Goal: Find specific page/section: Find specific page/section

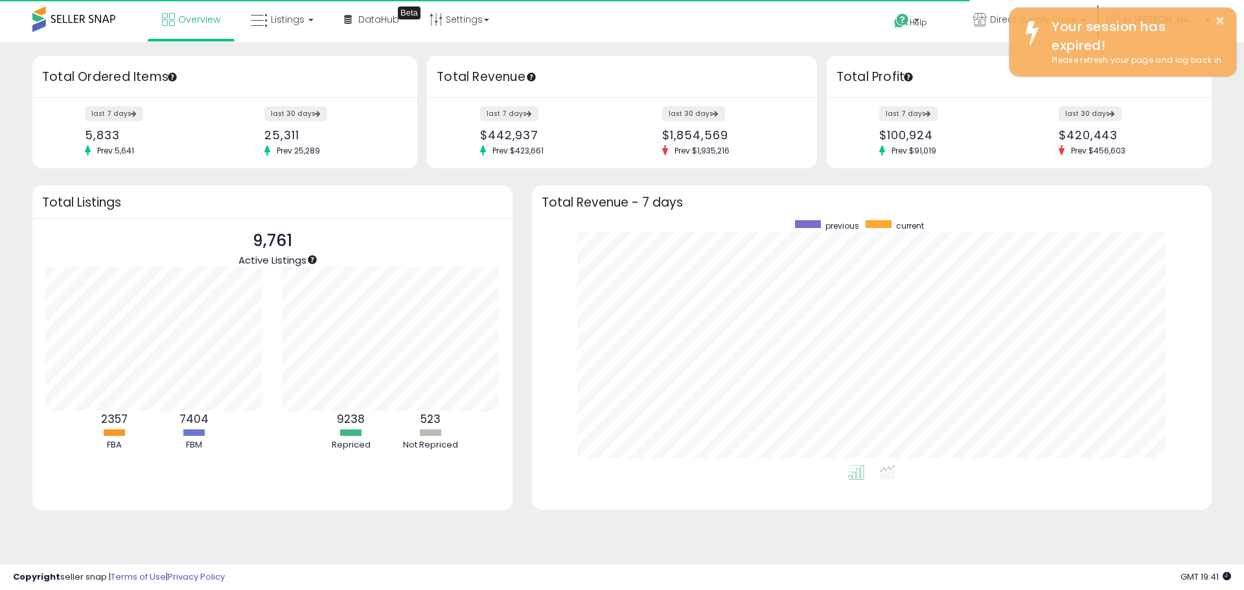
scroll to position [245, 654]
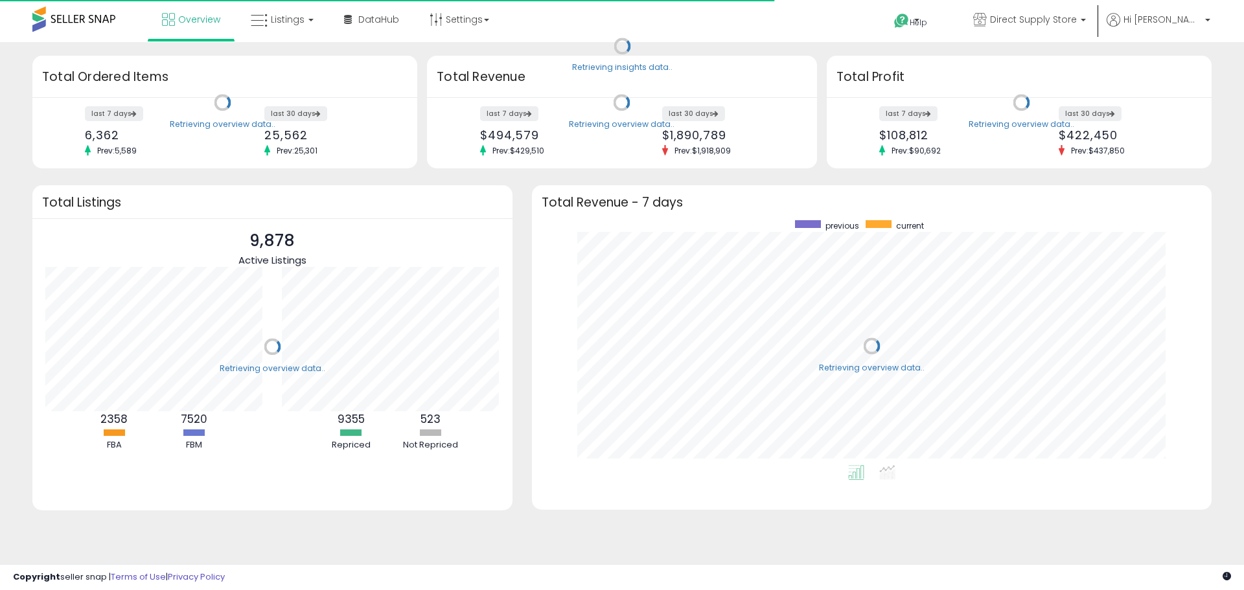
scroll to position [245, 654]
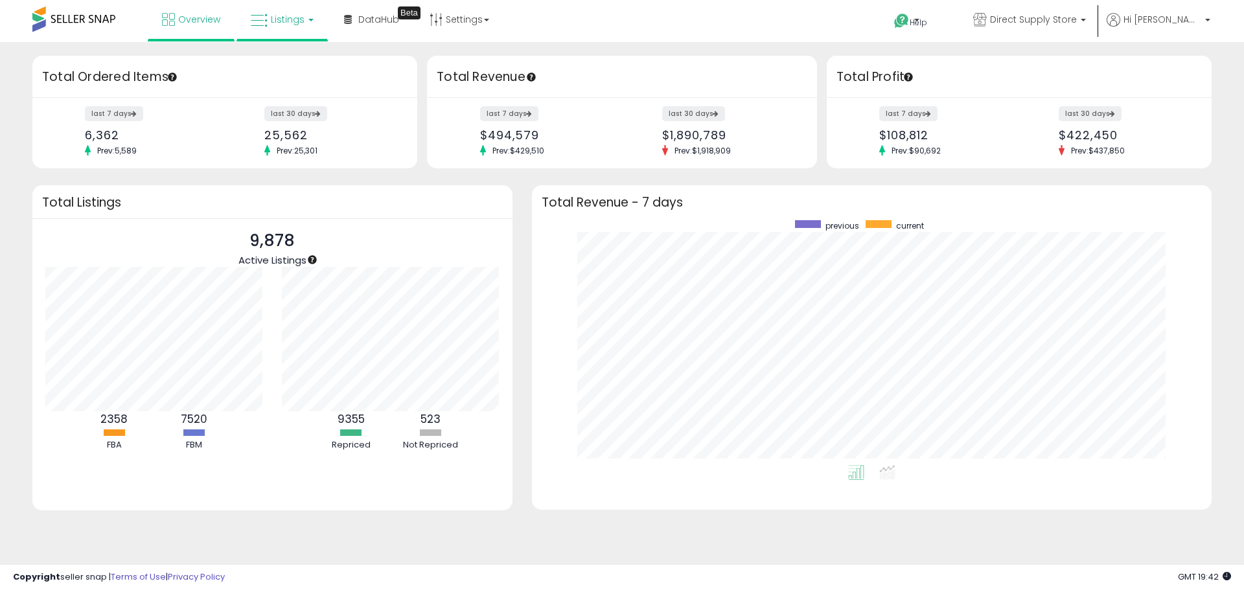
click at [285, 25] on span "Listings" at bounding box center [288, 19] width 34 height 13
click at [285, 56] on link at bounding box center [291, 67] width 89 height 26
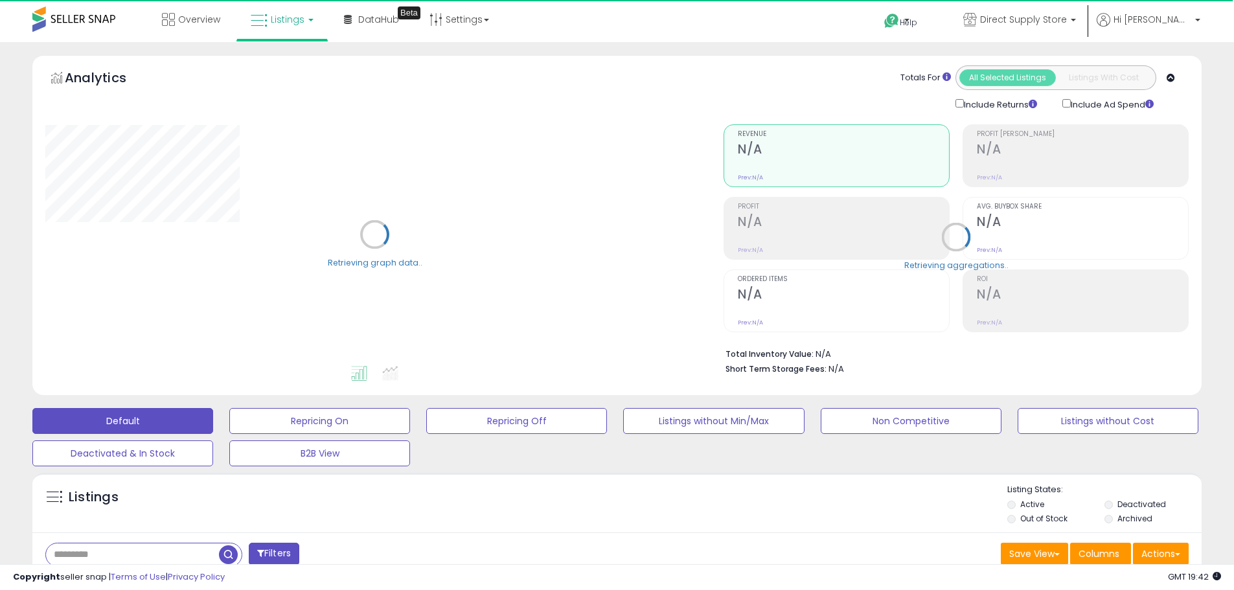
click at [119, 555] on input "text" at bounding box center [132, 555] width 173 height 23
type input "******"
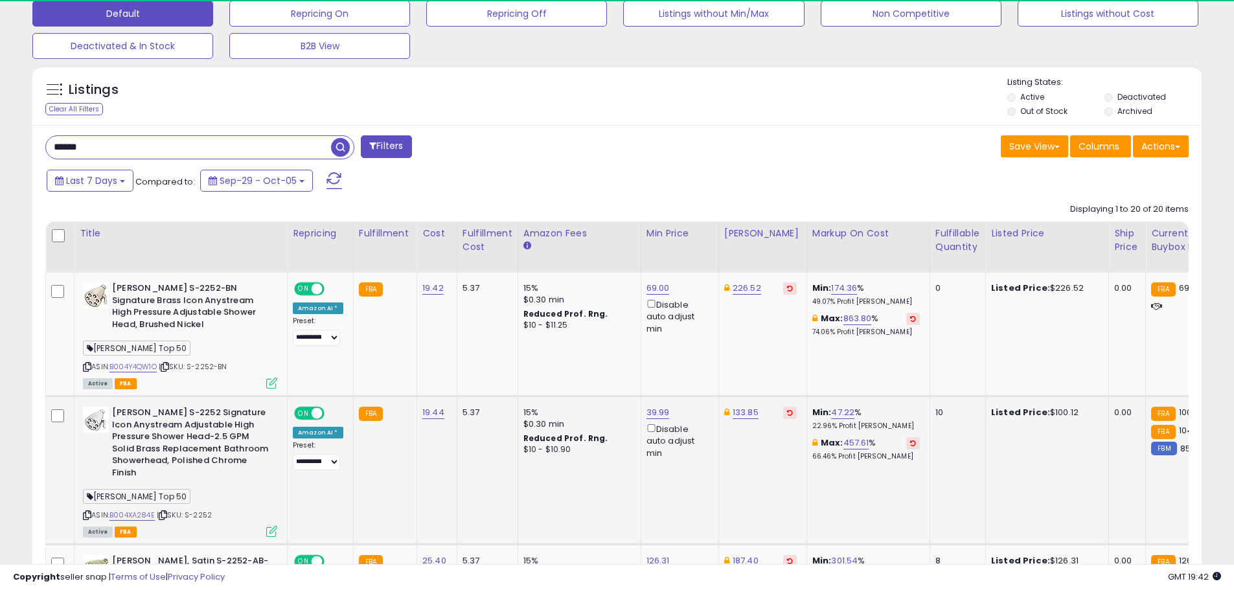
scroll to position [266, 678]
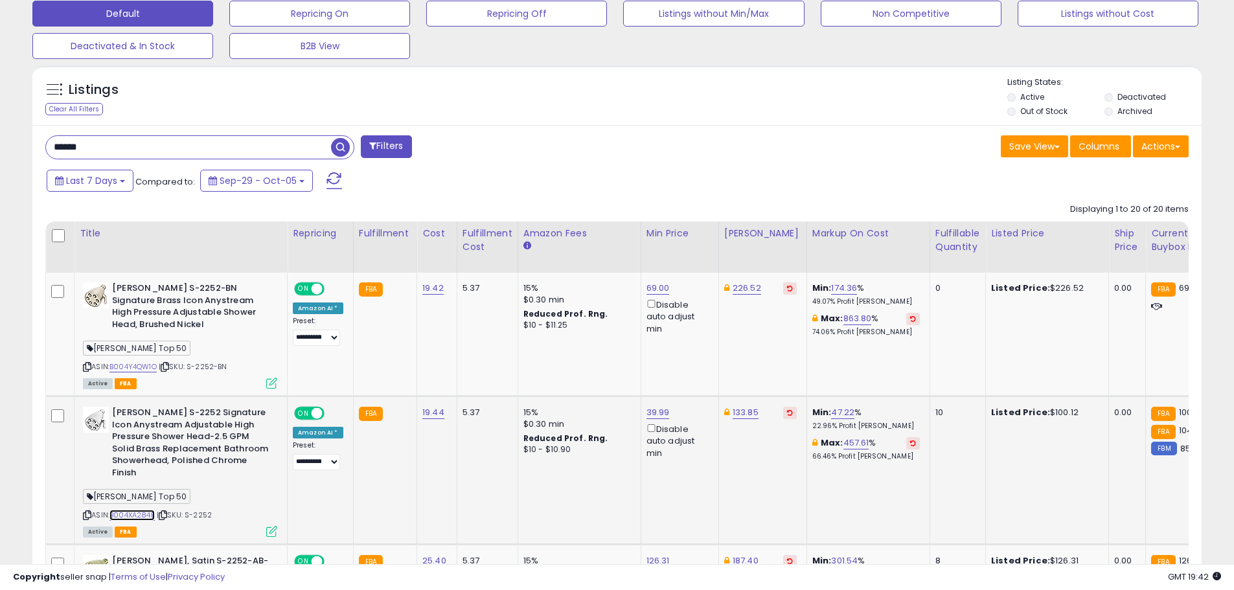
click at [137, 516] on link "B004XA284E" at bounding box center [132, 515] width 45 height 11
